Goal: Book appointment/travel/reservation

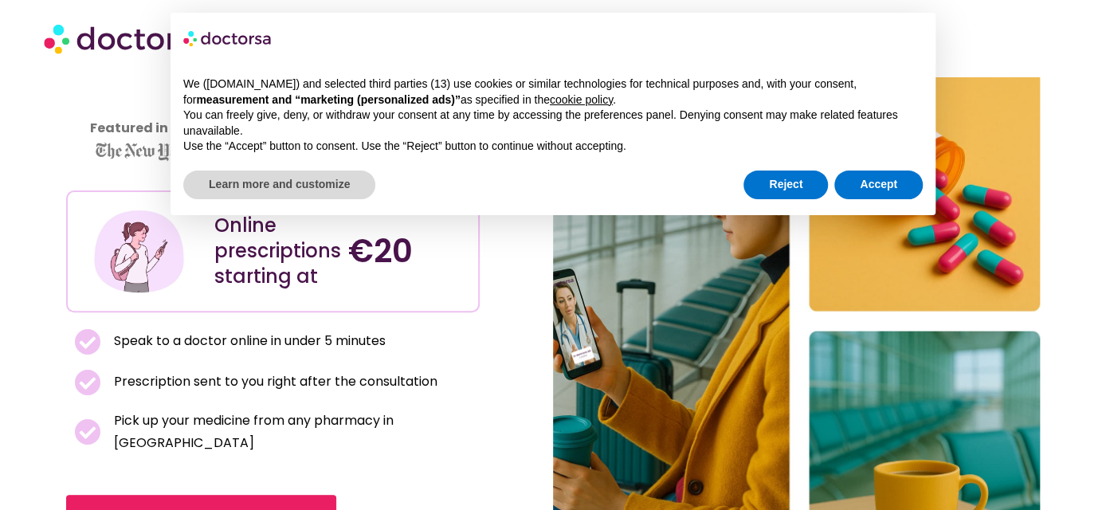
scroll to position [159, 0]
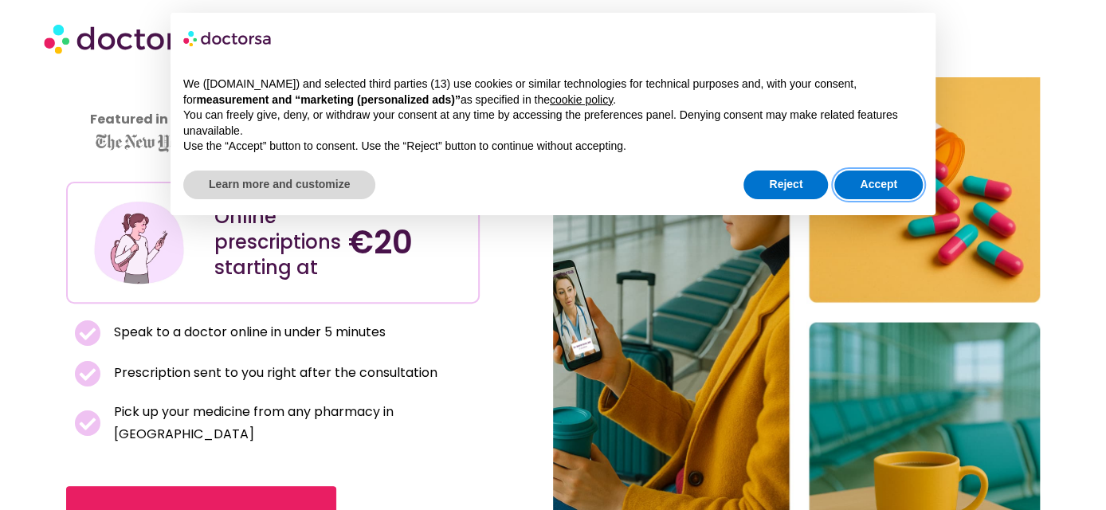
click at [891, 183] on button "Accept" at bounding box center [878, 185] width 88 height 29
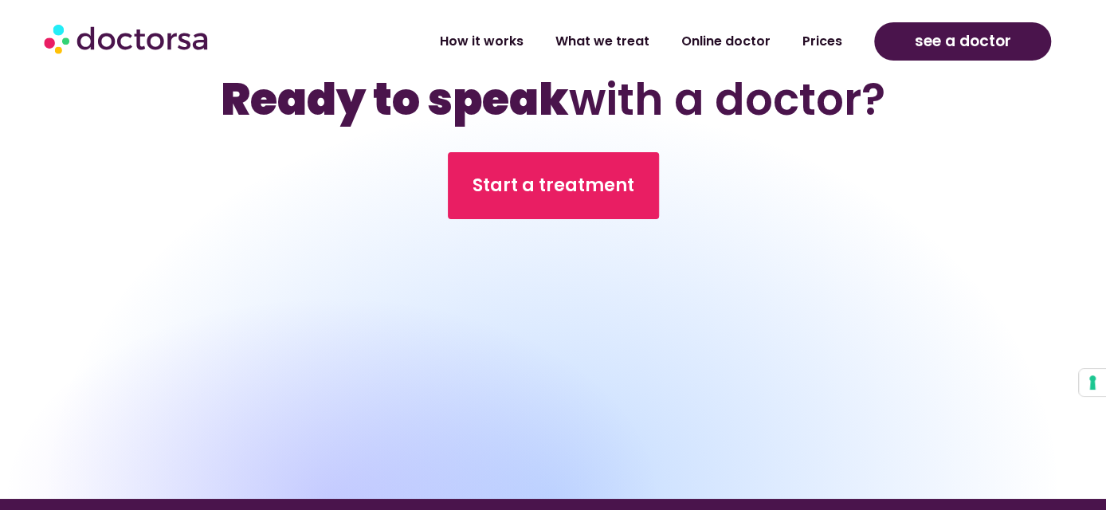
scroll to position [14831, 0]
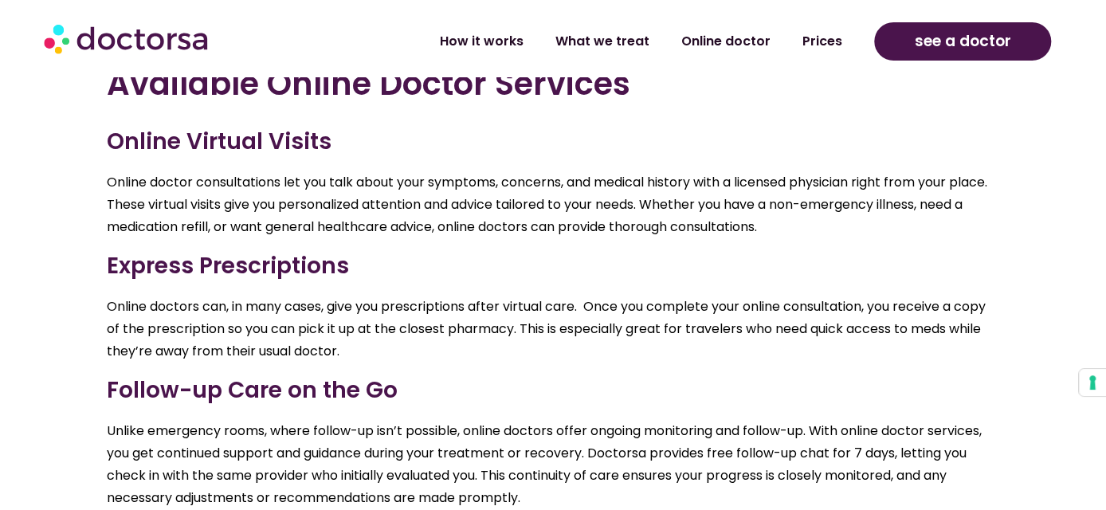
scroll to position [2072, 0]
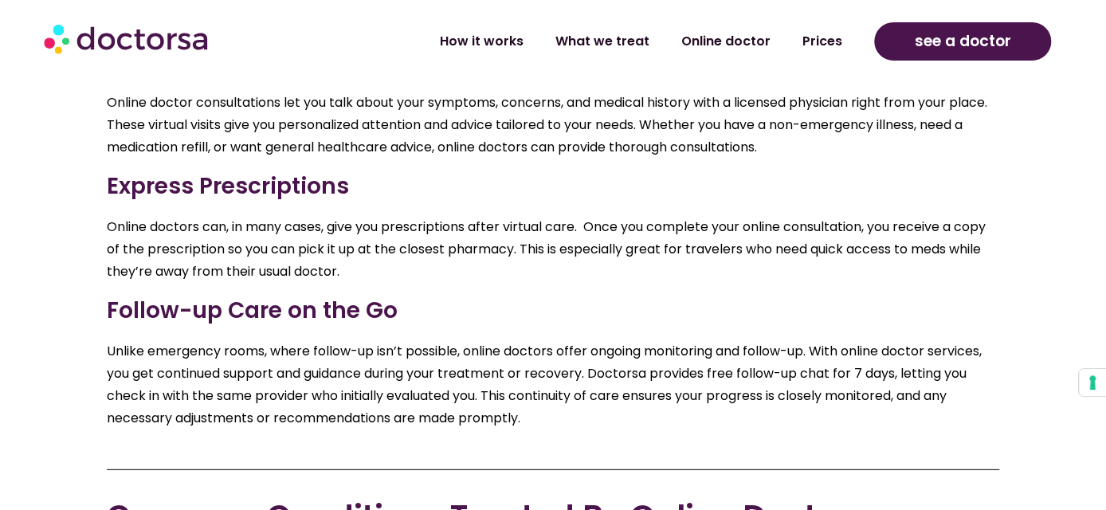
click at [193, 187] on h3 "Express Prescriptions" at bounding box center [553, 186] width 893 height 33
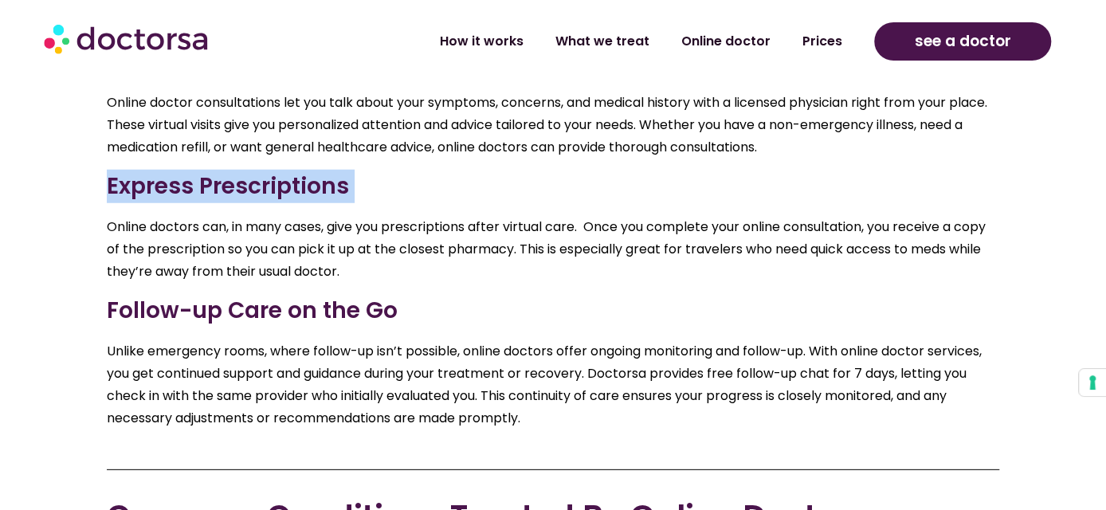
click at [193, 187] on h3 "Express Prescriptions" at bounding box center [553, 186] width 893 height 33
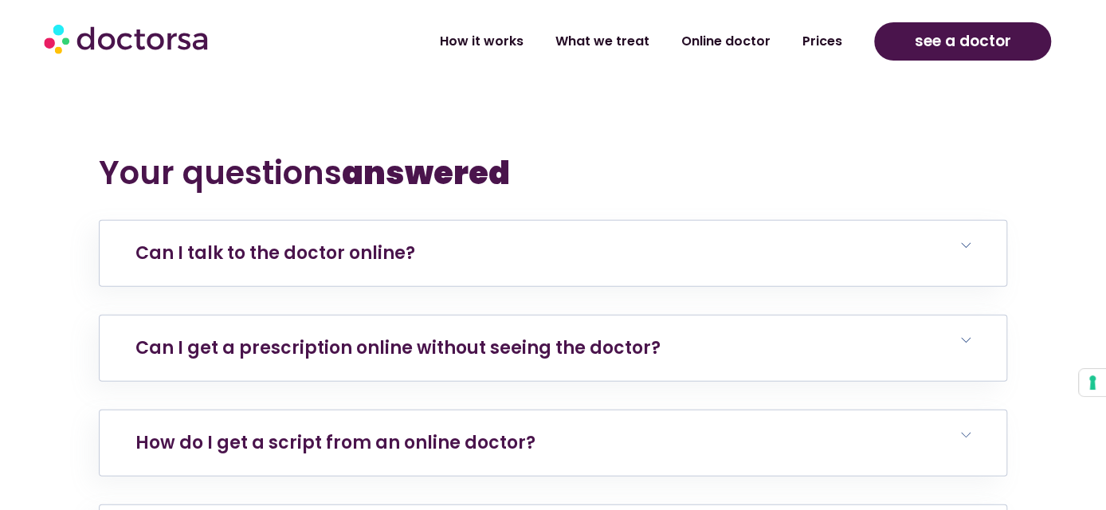
scroll to position [5101, 0]
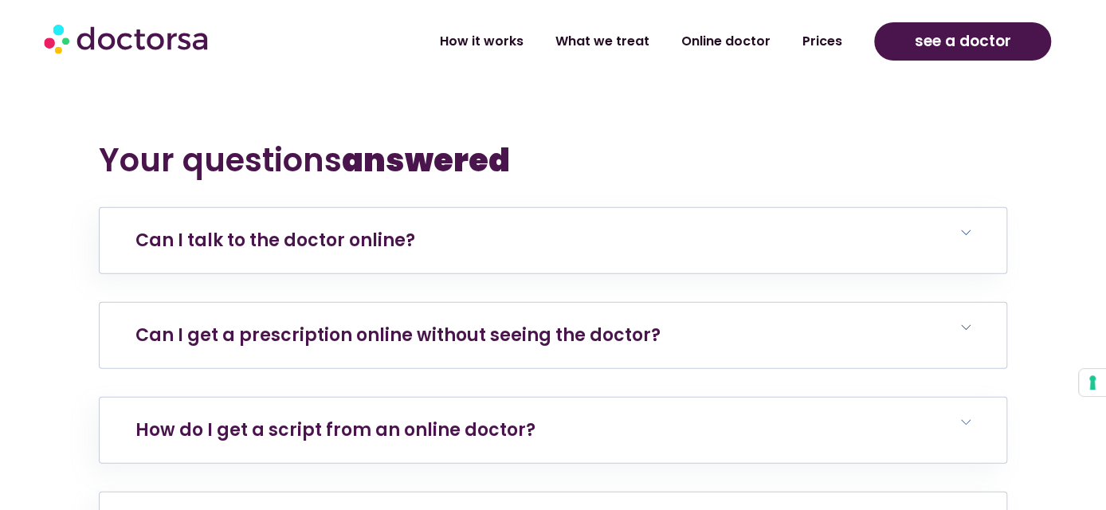
click at [343, 323] on link "Can I get a prescription online without seeing the doctor?" at bounding box center [397, 335] width 525 height 25
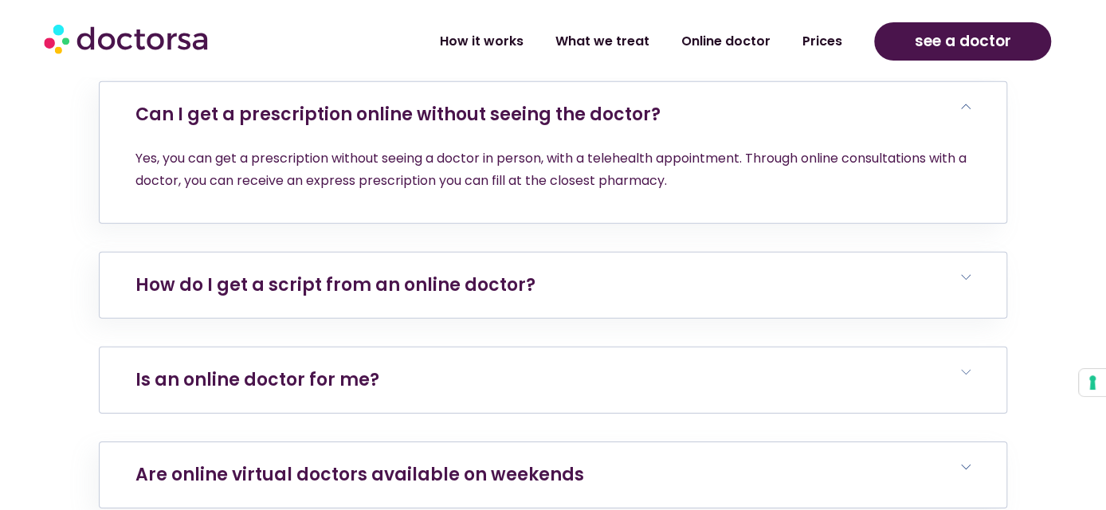
scroll to position [5340, 0]
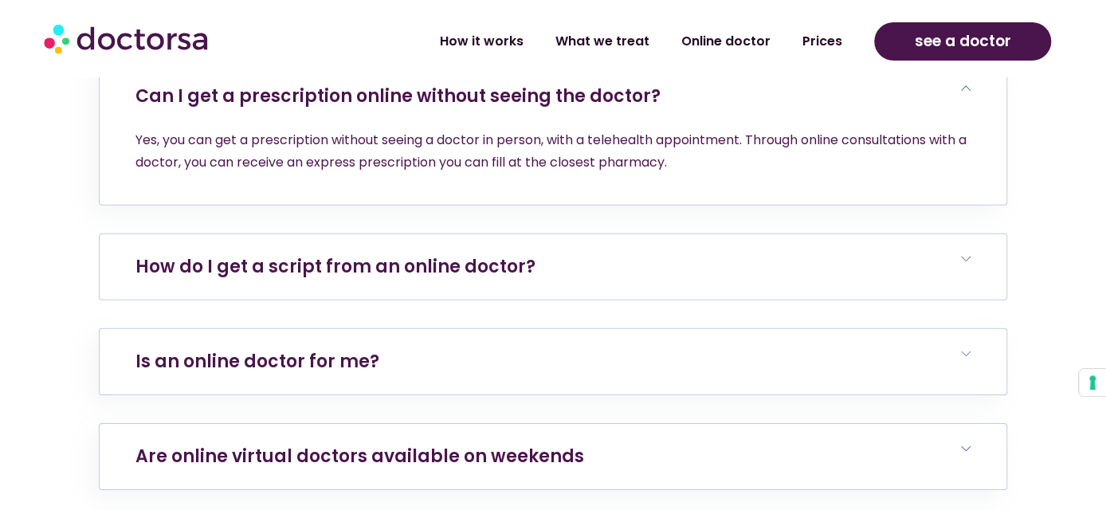
click at [374, 254] on h6 "How do I get a script from an online doctor?" at bounding box center [553, 266] width 907 height 65
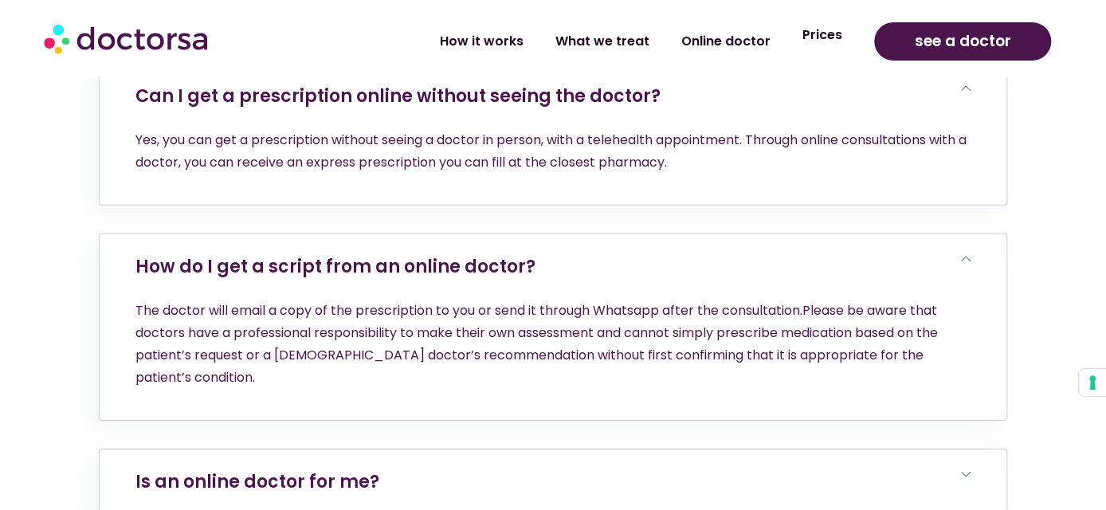
click at [837, 28] on link "Prices" at bounding box center [823, 35] width 72 height 37
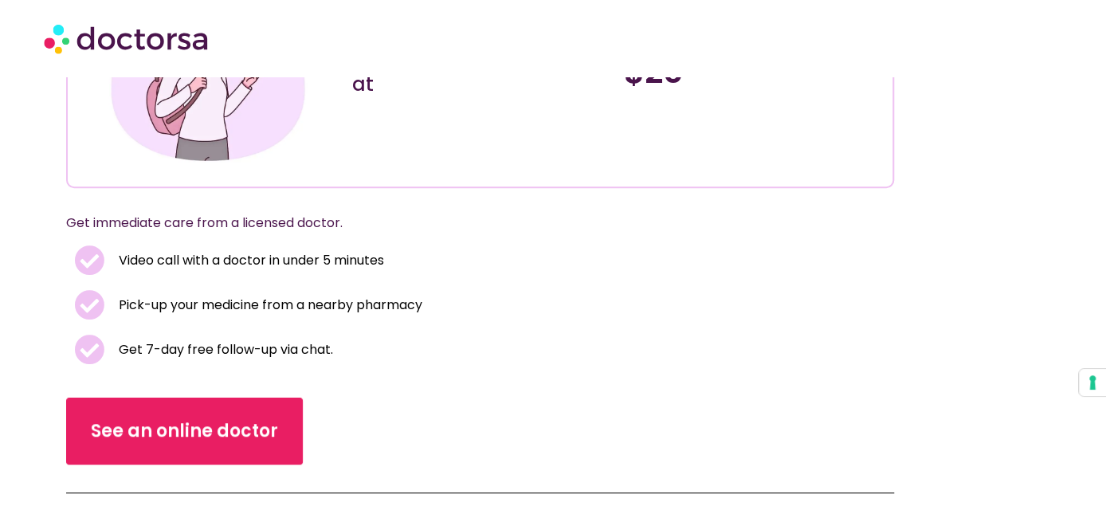
scroll to position [399, 0]
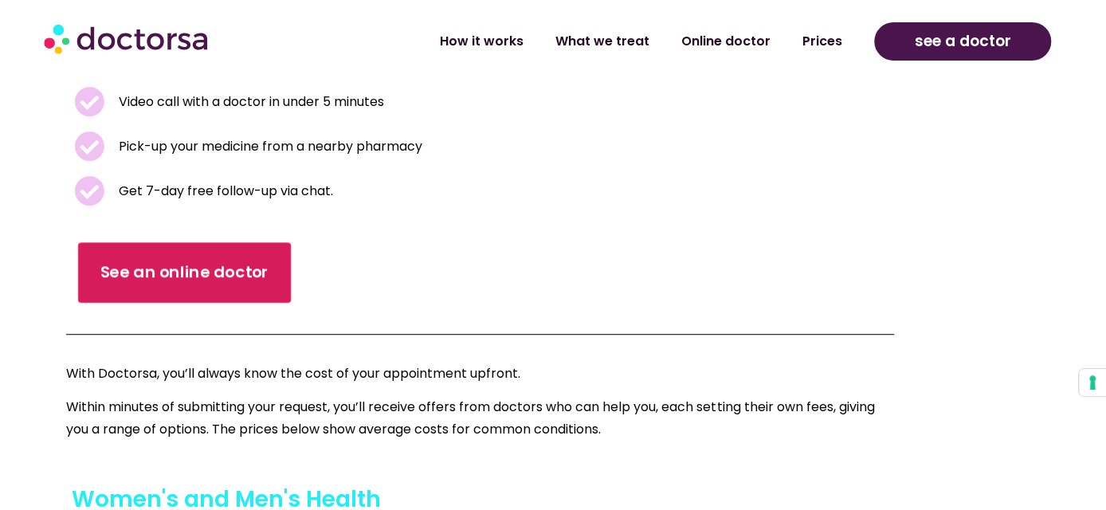
click at [271, 257] on link "See an online doctor" at bounding box center [184, 272] width 213 height 61
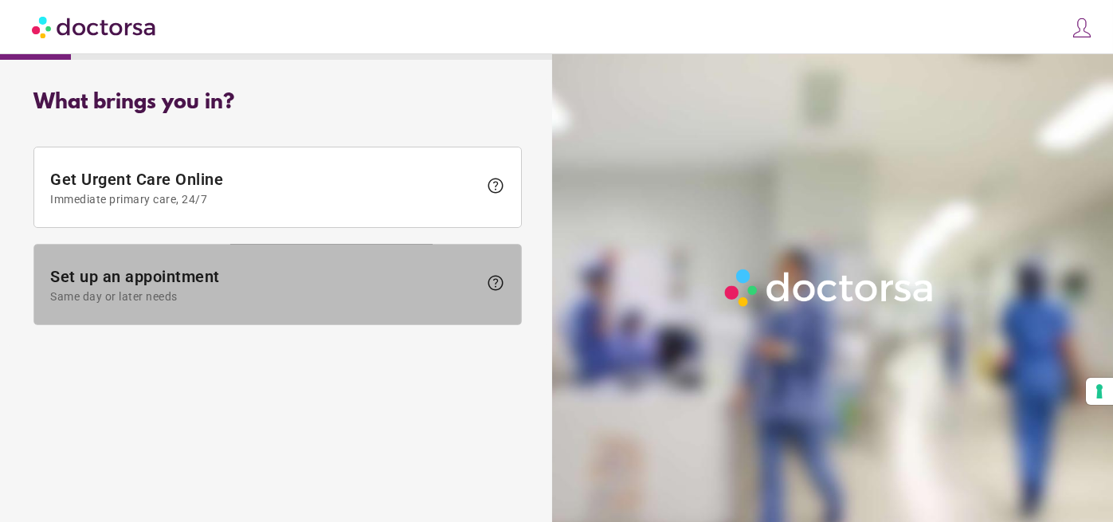
click at [352, 296] on span "Same day or later needs" at bounding box center [264, 296] width 428 height 13
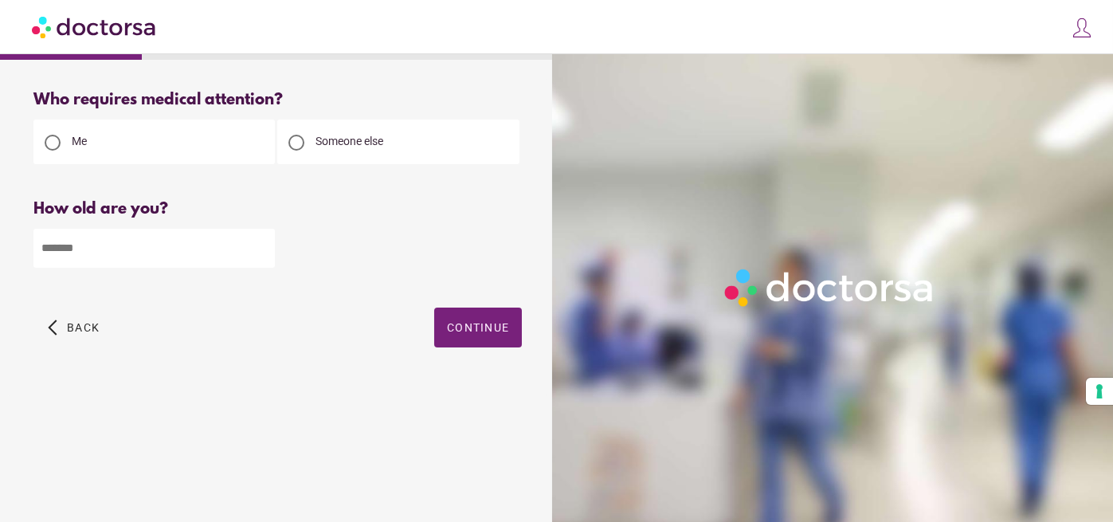
click at [208, 249] on input "number" at bounding box center [154, 248] width 242 height 39
type input "**"
click at [477, 303] on div "Who requires medical attention? Me Someone else ** Back" at bounding box center [278, 237] width 540 height 318
click at [480, 332] on span "Continue" at bounding box center [478, 327] width 62 height 13
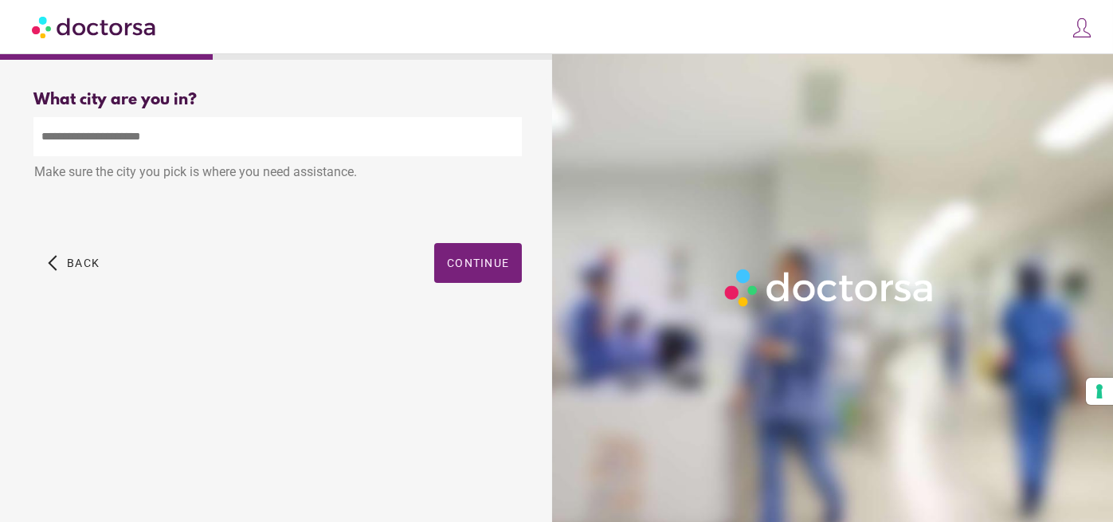
click at [119, 144] on input "text" at bounding box center [277, 136] width 489 height 39
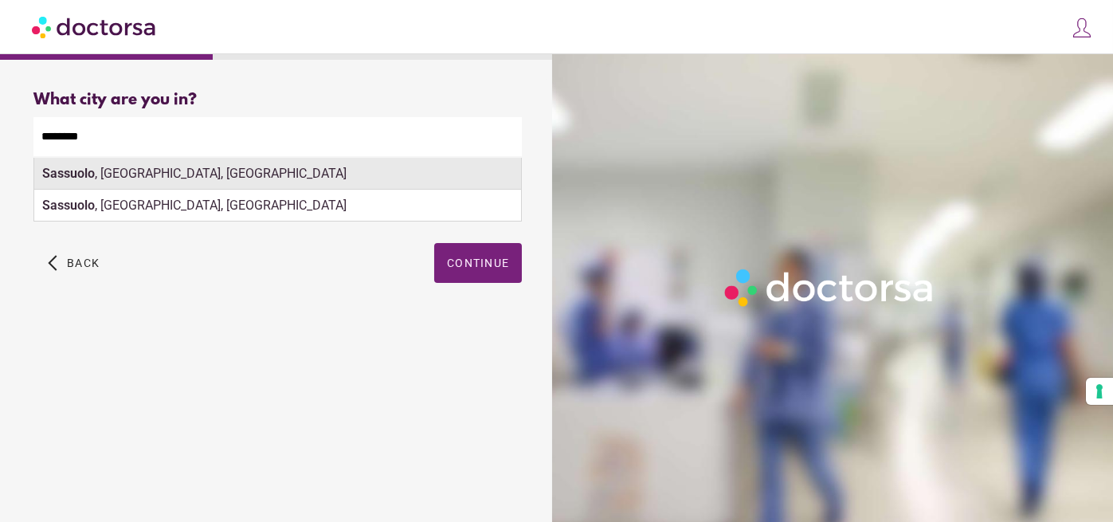
click at [380, 176] on div "Sassuolo , [GEOGRAPHIC_DATA], [GEOGRAPHIC_DATA]" at bounding box center [277, 174] width 487 height 32
type input "**********"
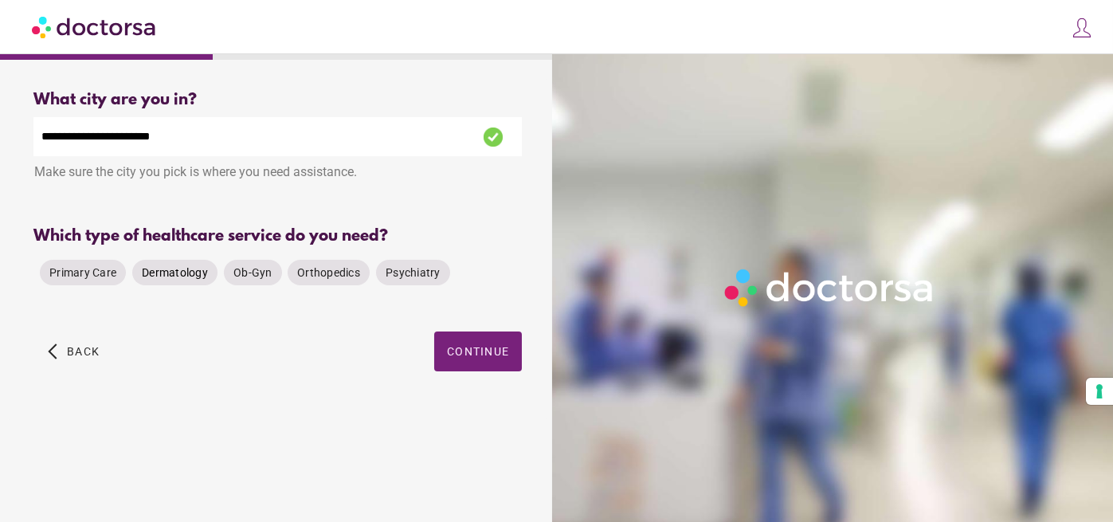
click at [175, 281] on span "Dermatology" at bounding box center [175, 273] width 66 height 16
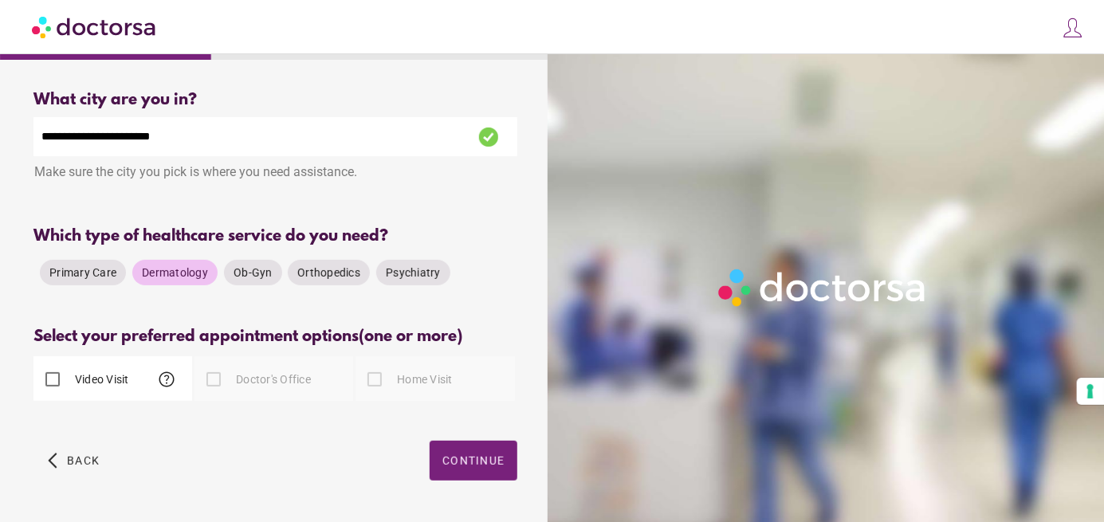
scroll to position [49, 0]
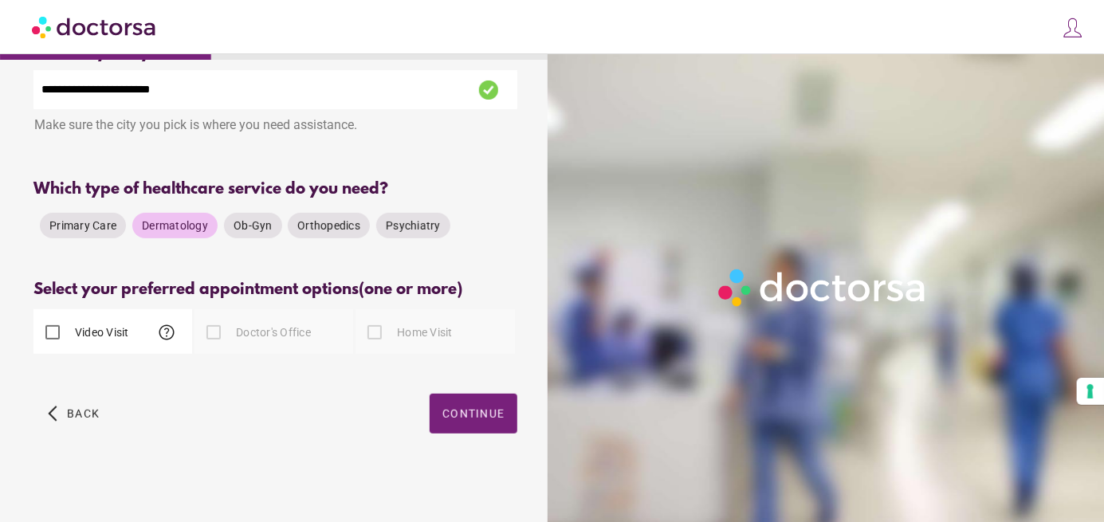
click at [206, 326] on div at bounding box center [214, 332] width 32 height 32
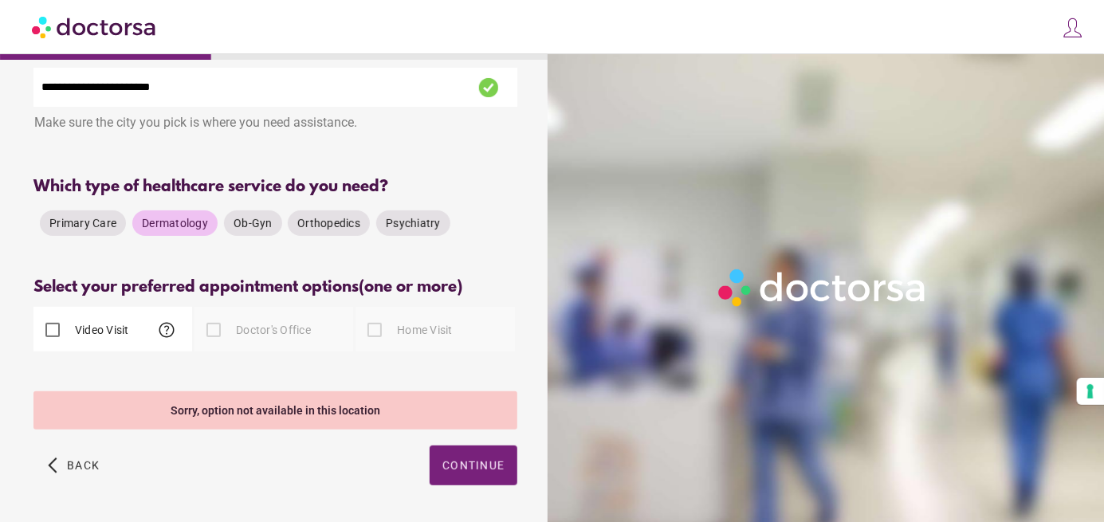
click at [446, 336] on label "Home Visit" at bounding box center [423, 330] width 59 height 16
click at [167, 338] on span "help" at bounding box center [166, 329] width 19 height 19
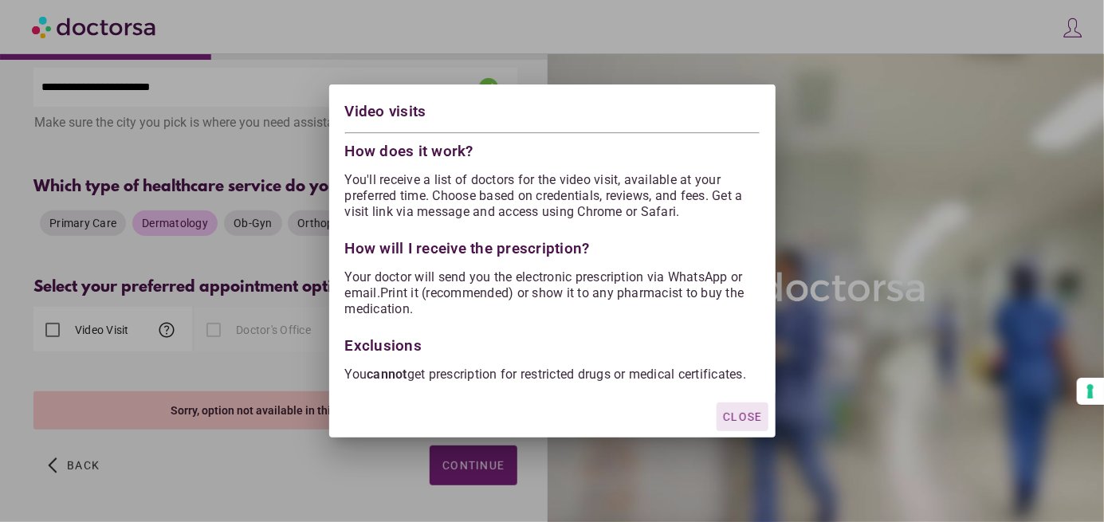
click at [198, 168] on div at bounding box center [552, 261] width 1104 height 522
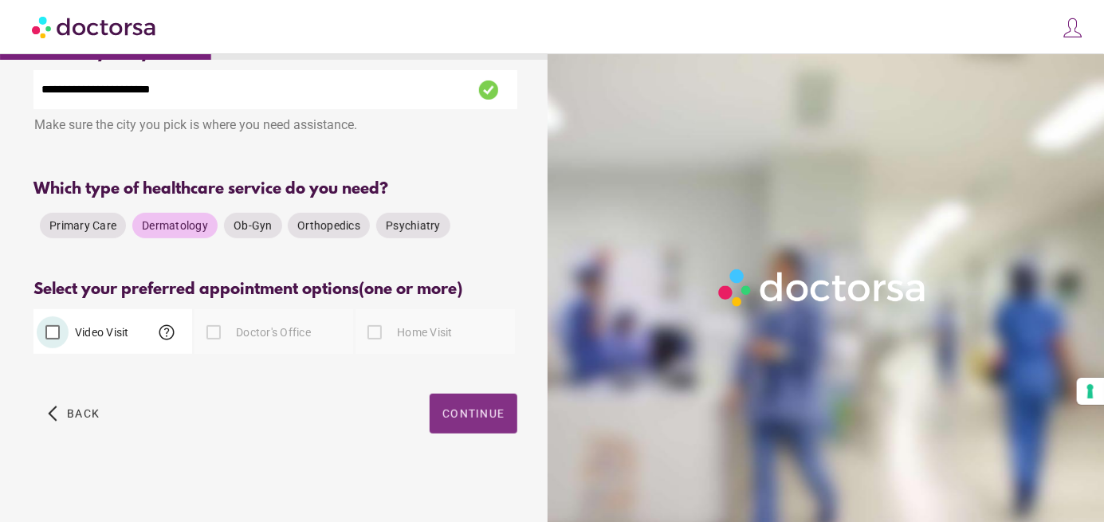
click at [477, 409] on span "Continue" at bounding box center [473, 413] width 62 height 13
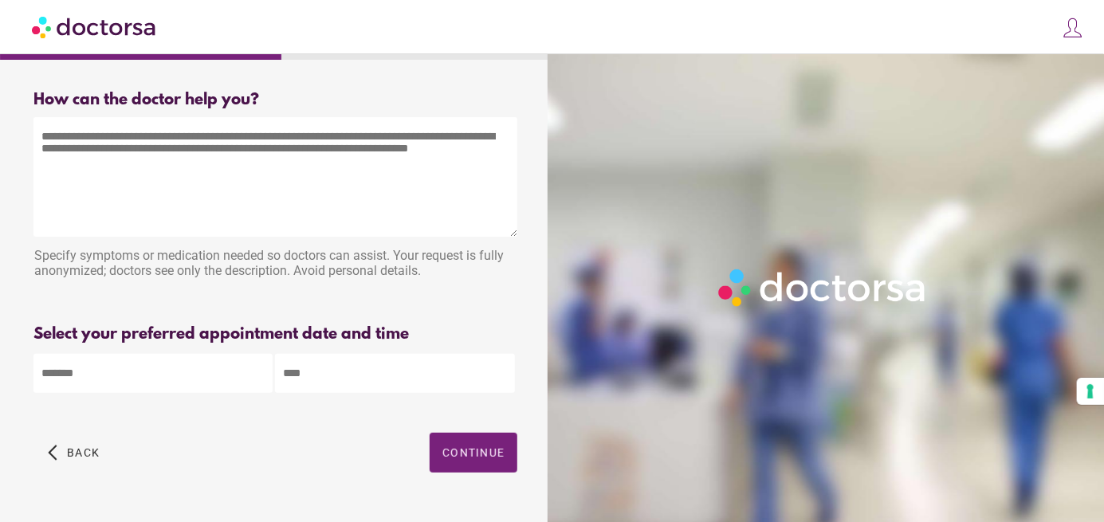
click at [129, 173] on textarea at bounding box center [275, 177] width 484 height 120
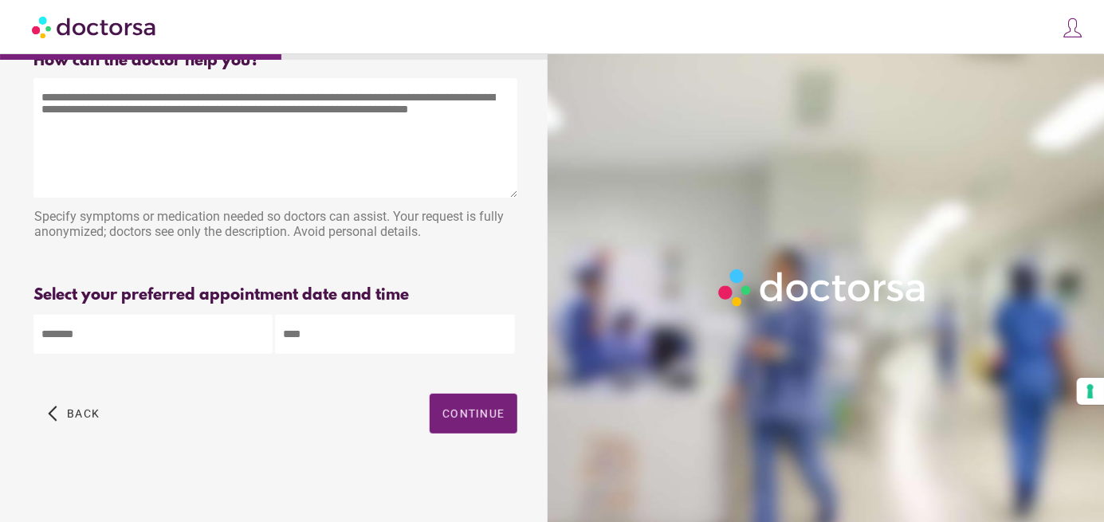
click at [215, 332] on body "**********" at bounding box center [552, 241] width 1104 height 561
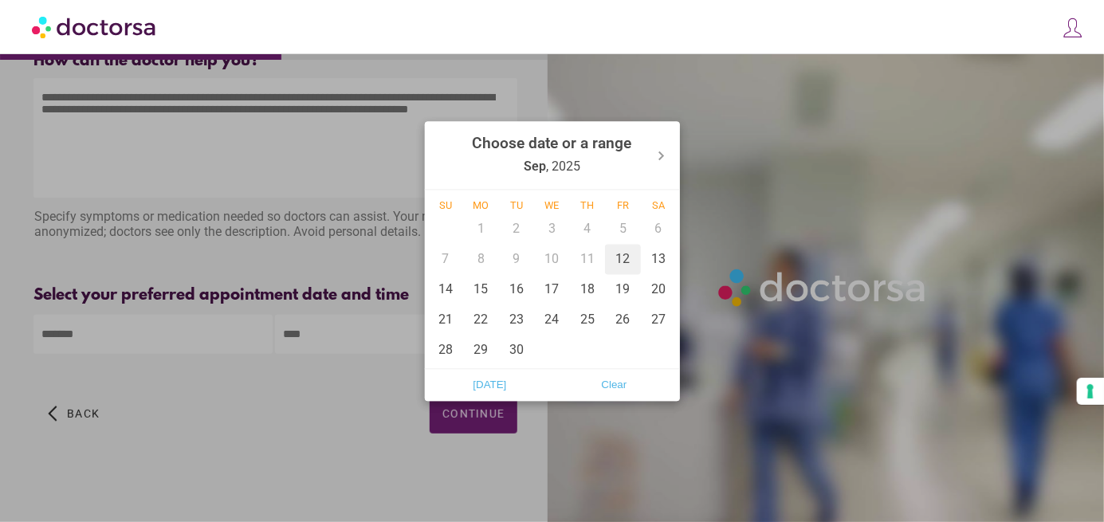
click at [626, 260] on div "12" at bounding box center [623, 259] width 36 height 30
type input "******"
click at [371, 337] on div at bounding box center [552, 261] width 1104 height 522
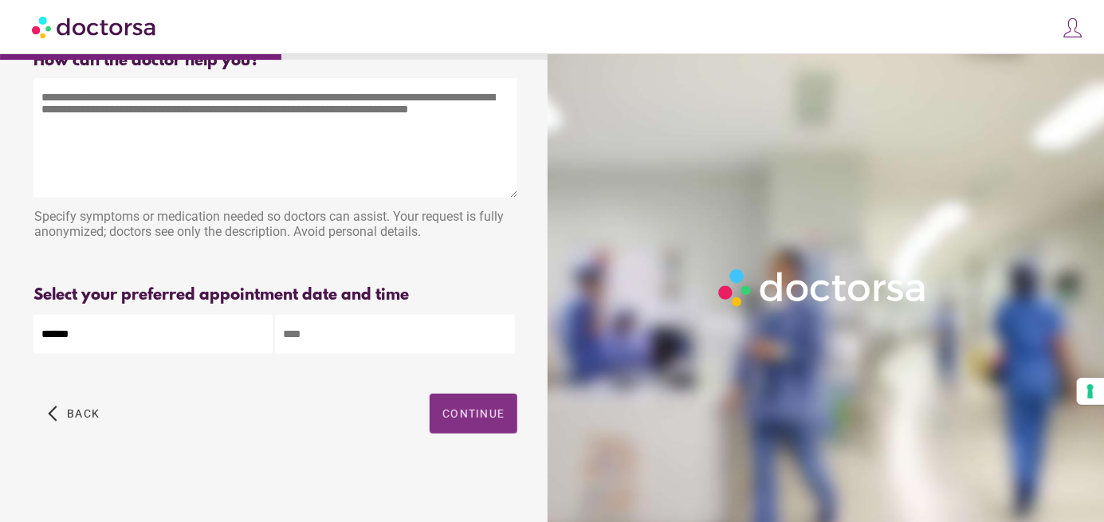
click at [469, 405] on span "button" at bounding box center [474, 414] width 88 height 40
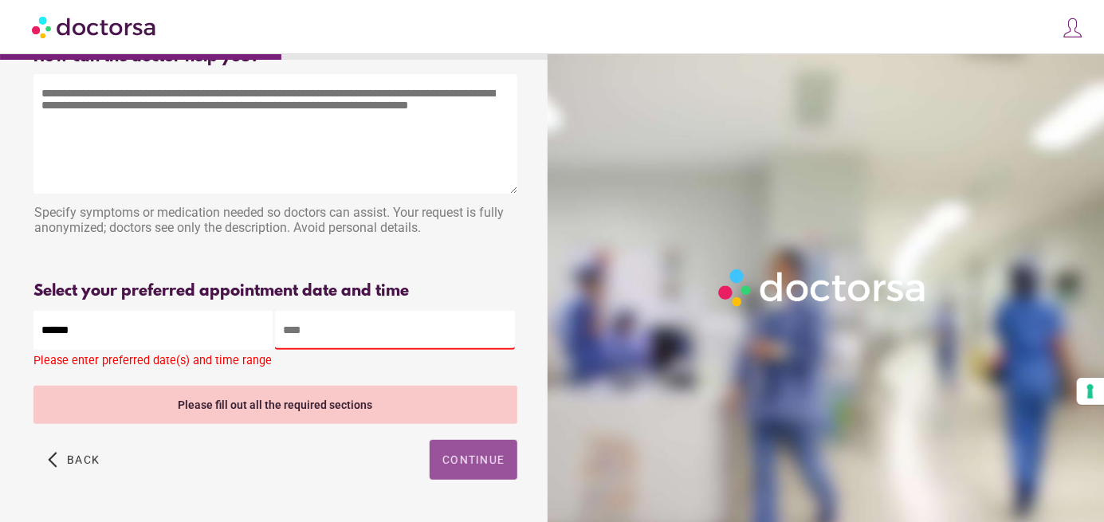
click at [386, 322] on input "text" at bounding box center [394, 330] width 239 height 39
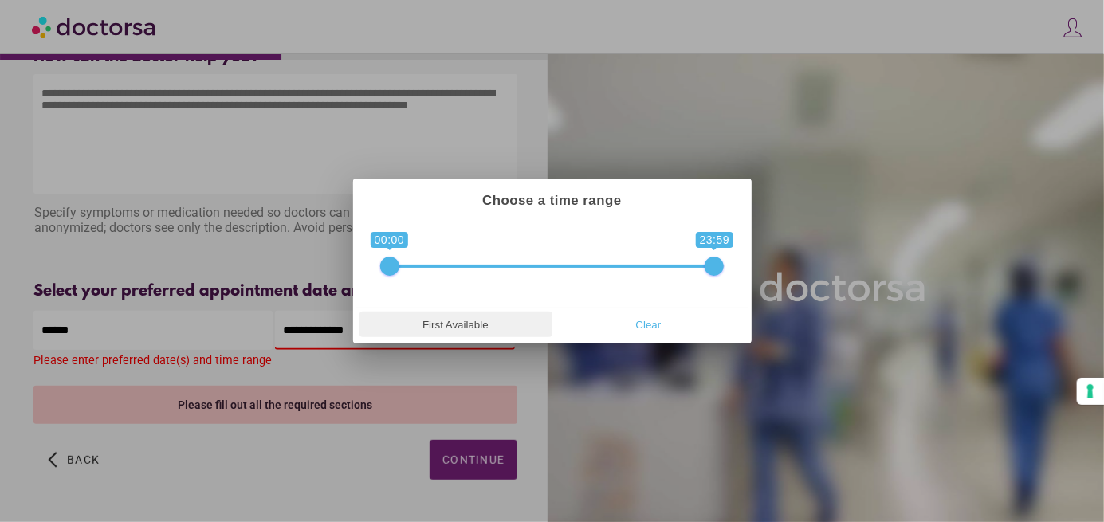
click at [505, 321] on span "First Available" at bounding box center [455, 324] width 183 height 24
type input "**********"
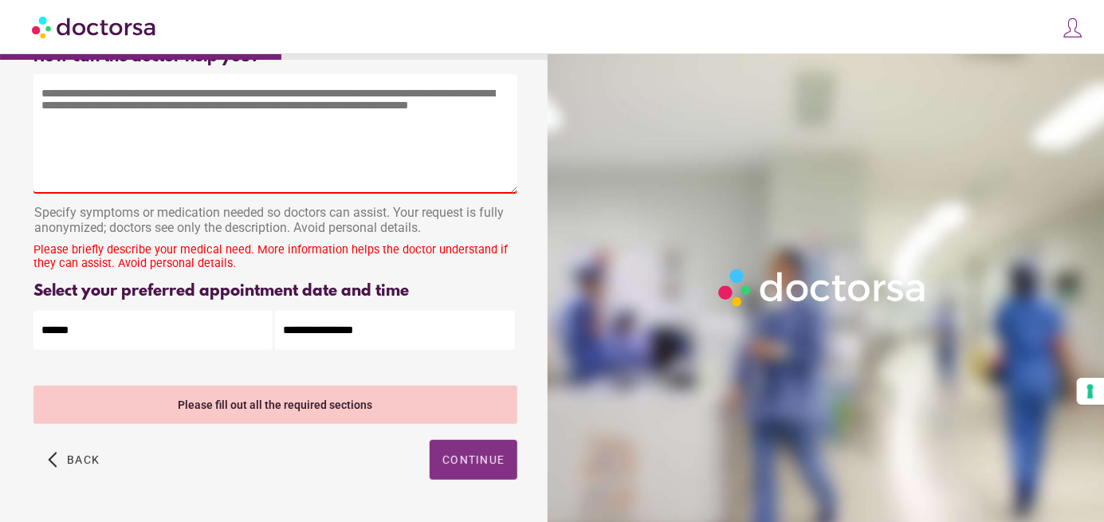
click at [482, 458] on span "Continue" at bounding box center [473, 460] width 62 height 13
click at [203, 155] on textarea at bounding box center [275, 134] width 484 height 120
click at [204, 155] on textarea at bounding box center [275, 134] width 484 height 120
click at [185, 257] on div "Please briefly describe your medical need. More information helps the doctor un…" at bounding box center [275, 256] width 484 height 27
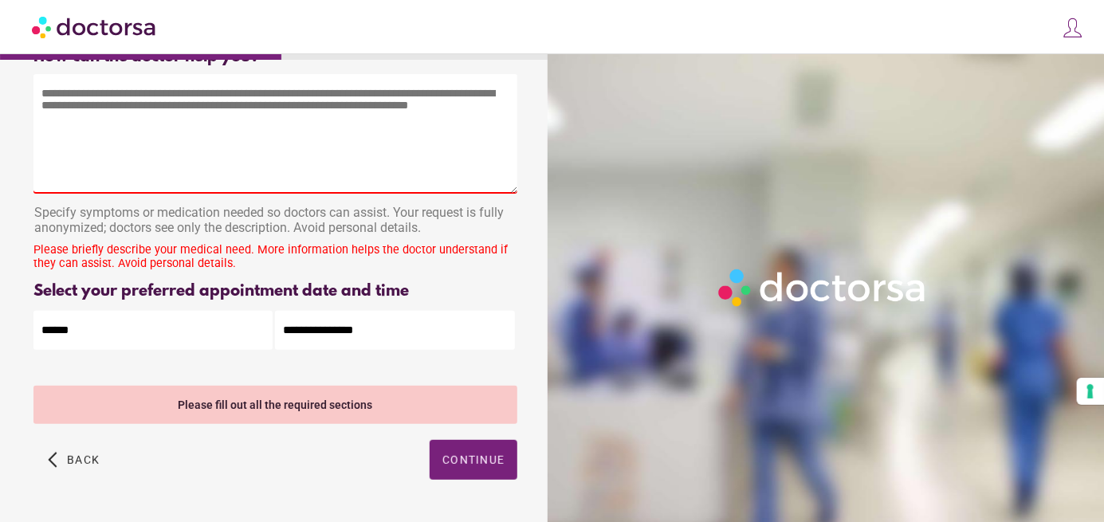
click at [185, 257] on div "Please briefly describe your medical need. More information helps the doctor un…" at bounding box center [275, 256] width 484 height 27
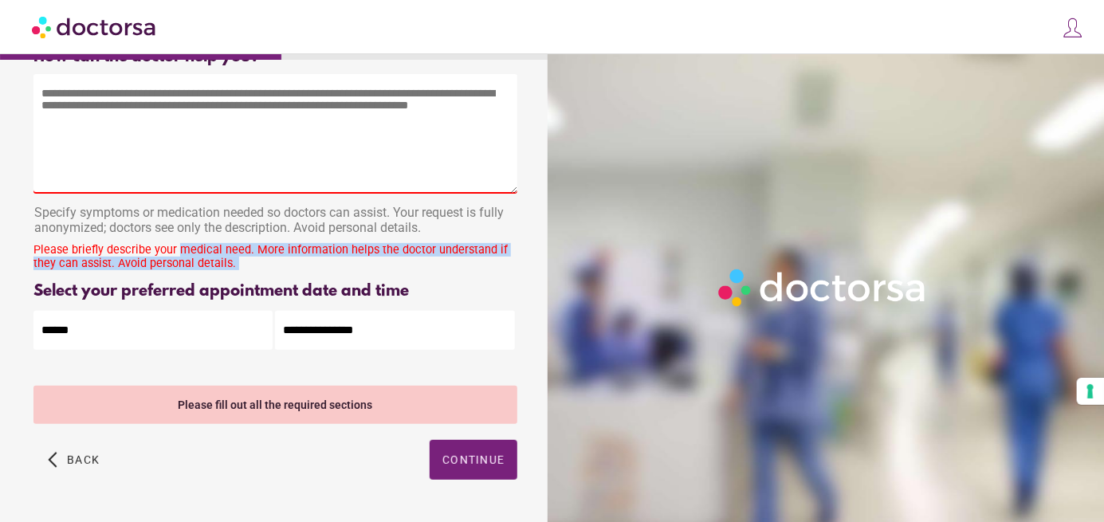
click at [185, 257] on div "Please briefly describe your medical need. More information helps the doctor un…" at bounding box center [275, 256] width 484 height 27
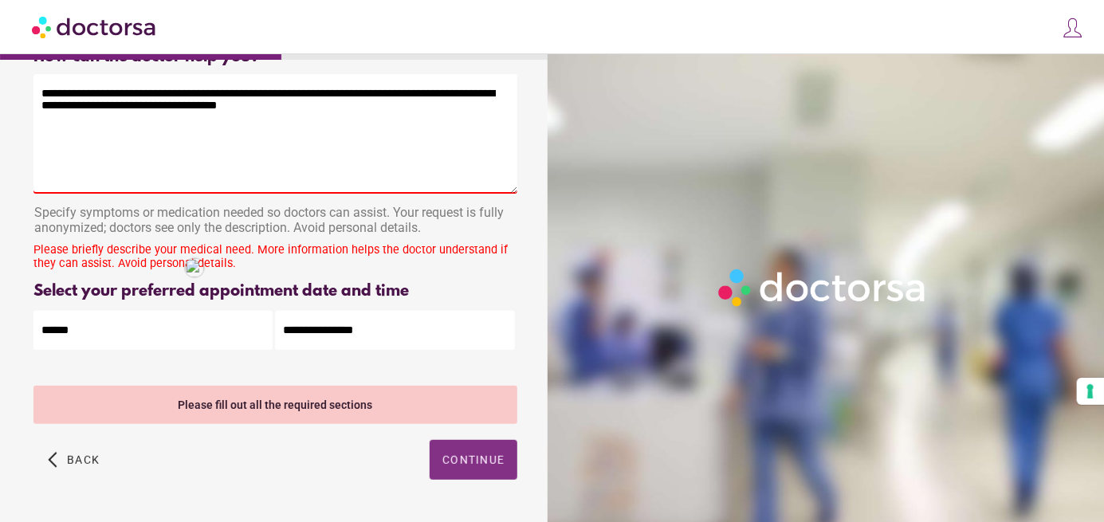
type textarea "**********"
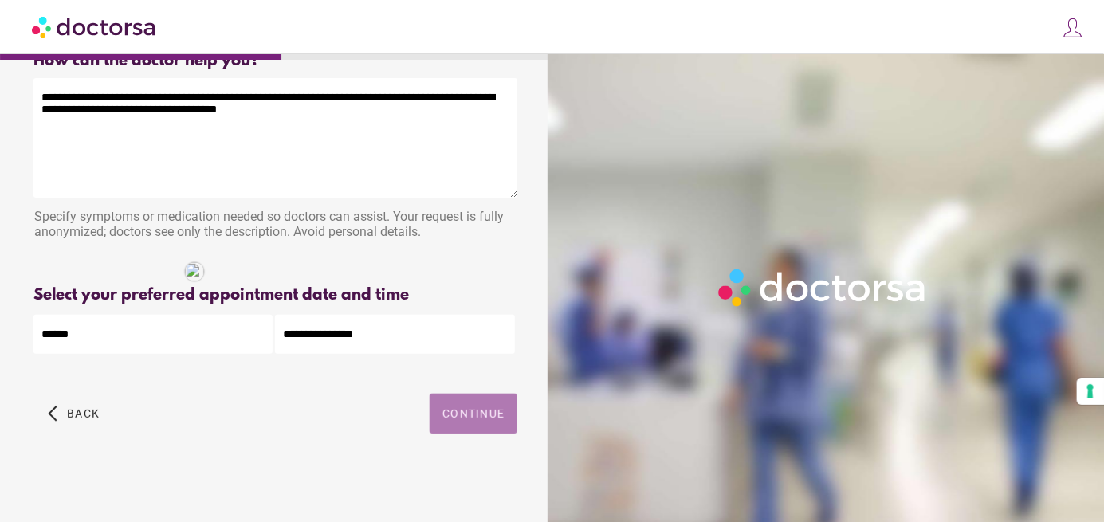
click at [487, 470] on div "**********" at bounding box center [275, 260] width 535 height 443
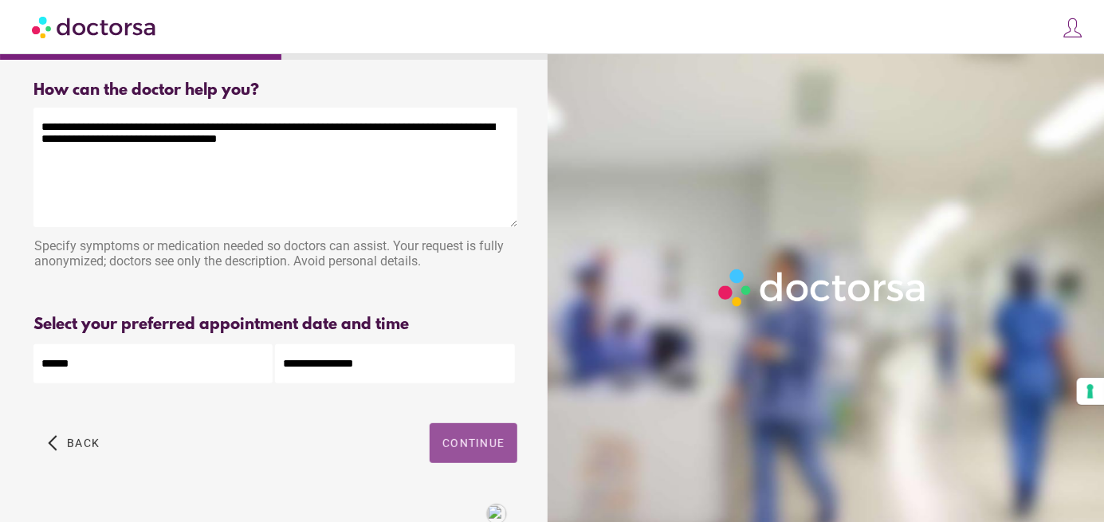
scroll to position [0, 0]
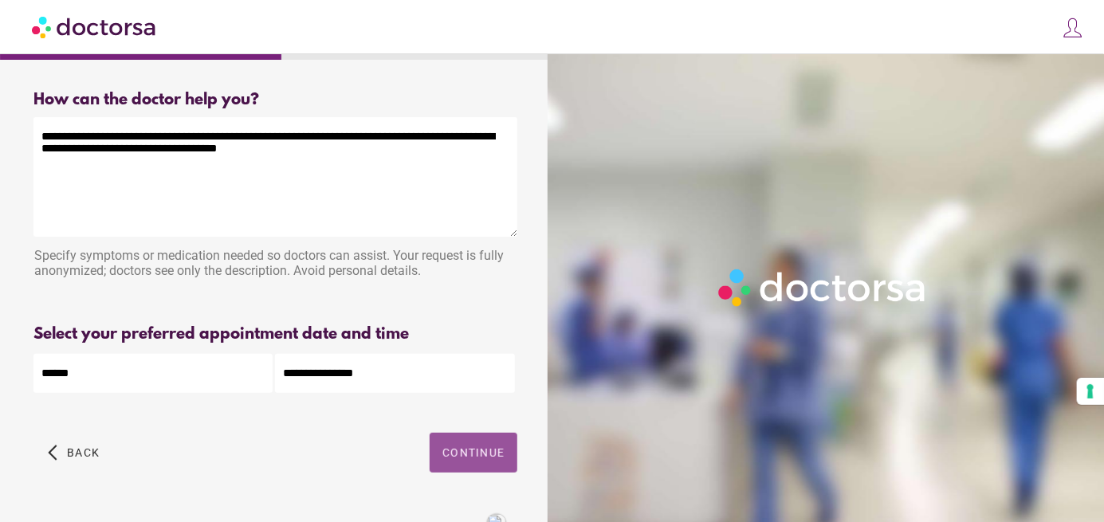
click at [483, 447] on span "button" at bounding box center [474, 453] width 88 height 40
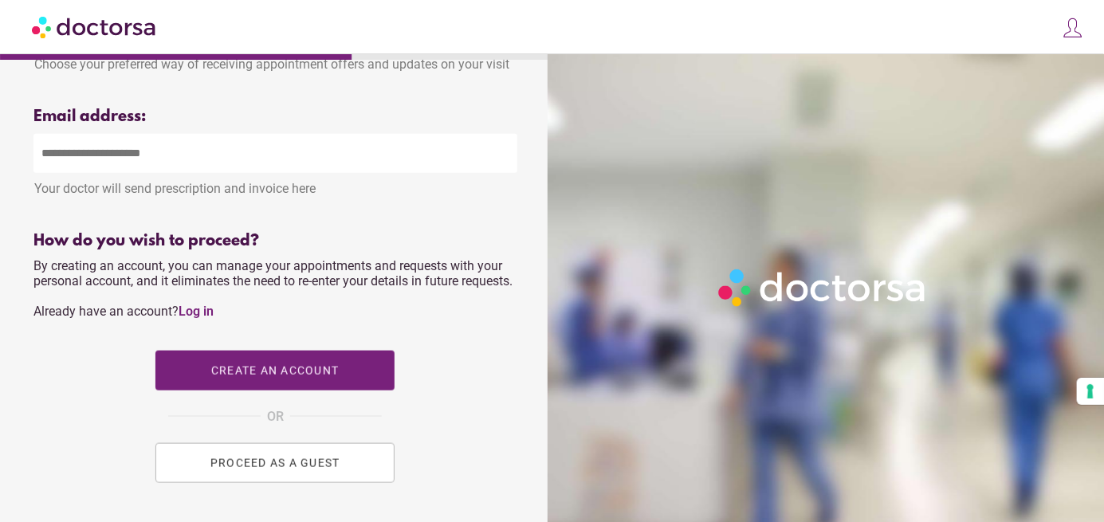
scroll to position [558, 0]
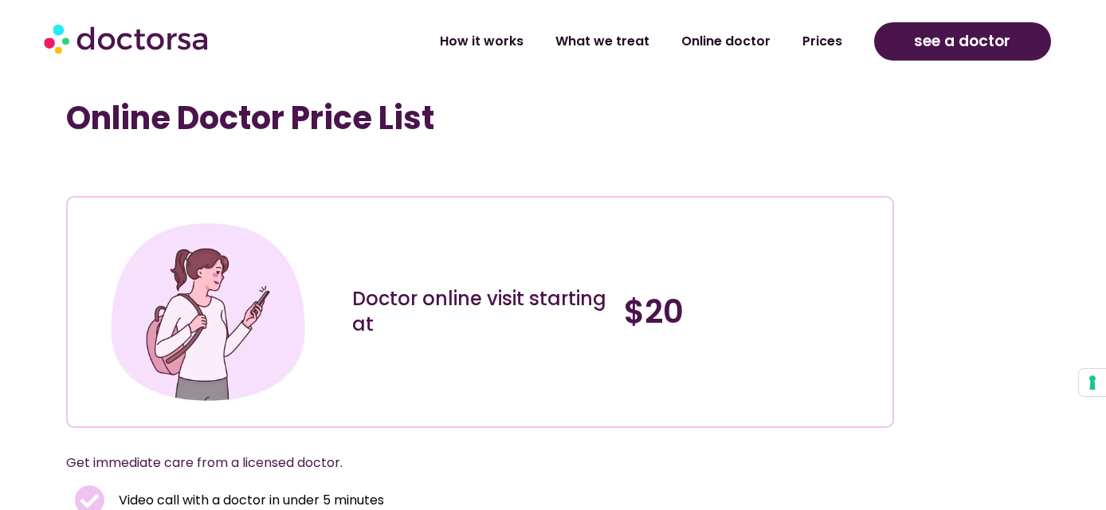
scroll to position [399, 0]
